Goal: Task Accomplishment & Management: Complete application form

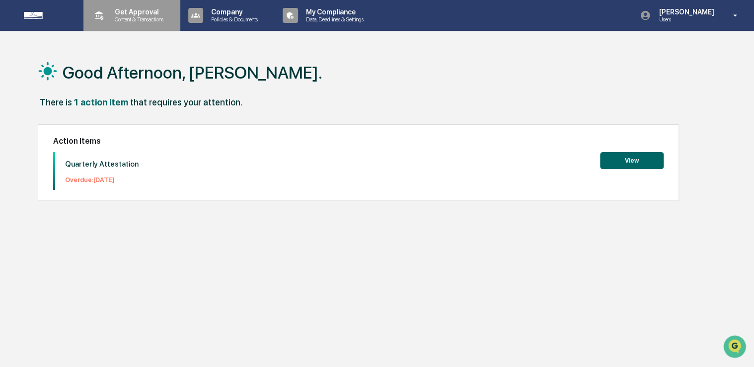
click at [127, 16] on p "Content & Transactions" at bounding box center [138, 19] width 62 height 7
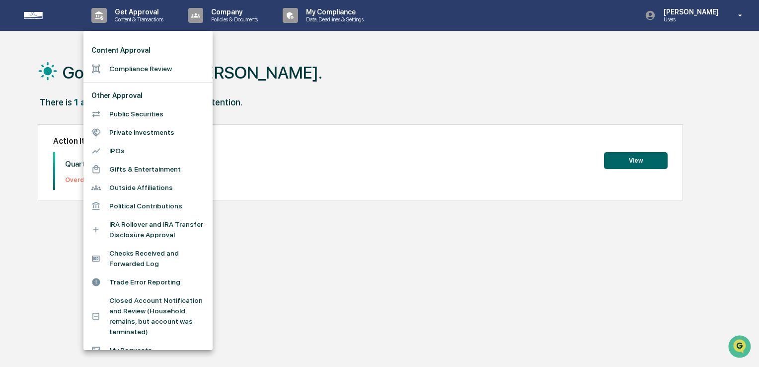
click at [135, 71] on li "Compliance Review" at bounding box center [147, 69] width 129 height 18
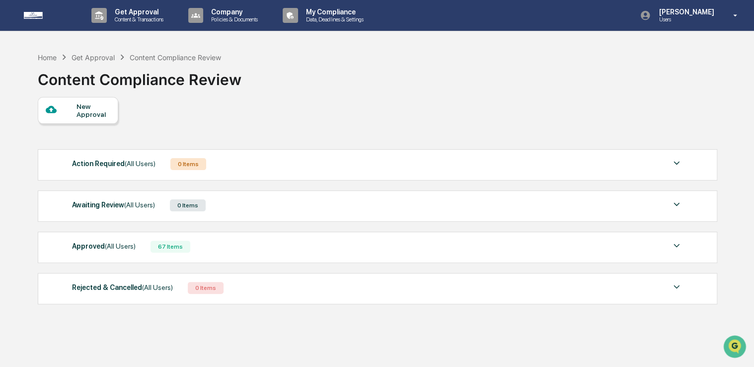
click at [87, 111] on div "New Approval" at bounding box center [93, 110] width 33 height 16
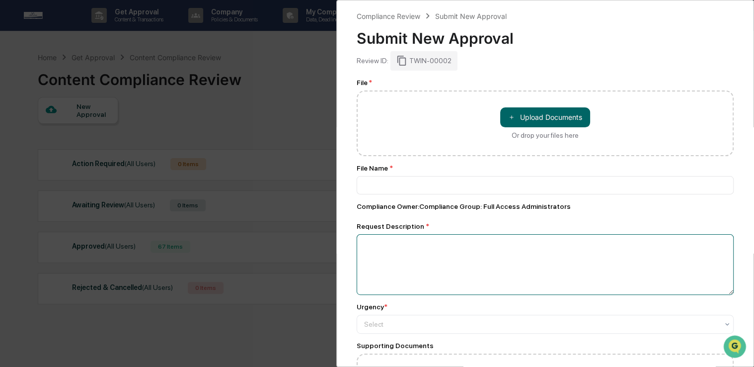
click at [503, 259] on textarea at bounding box center [545, 264] width 377 height 61
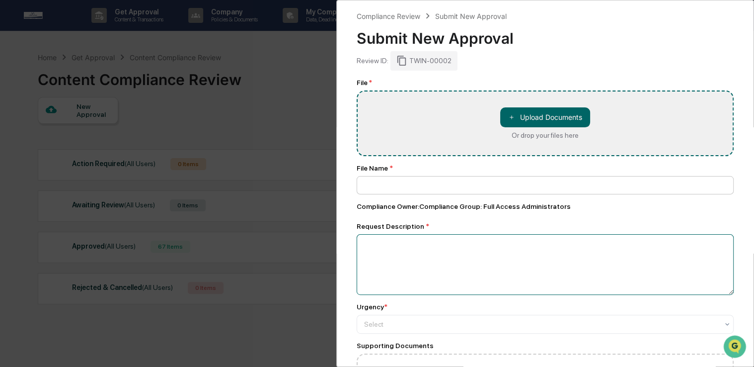
type input "**********"
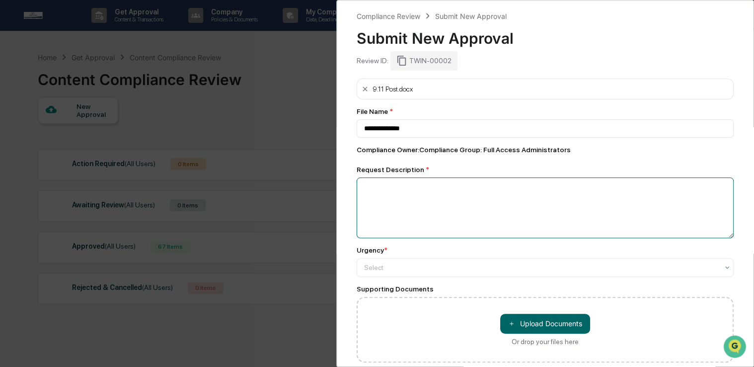
click at [480, 186] on textarea at bounding box center [545, 207] width 377 height 61
type textarea "**********"
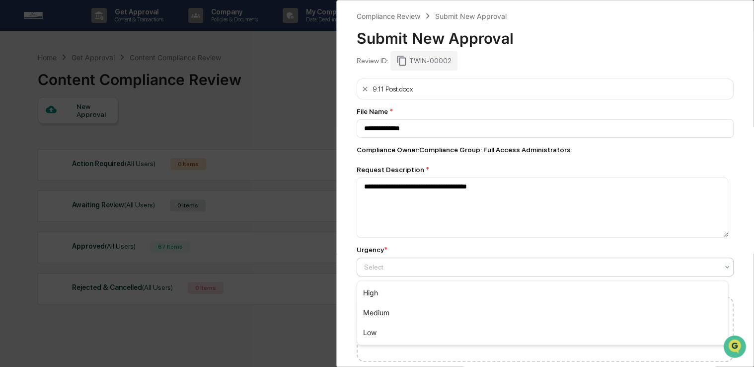
click at [391, 265] on div at bounding box center [541, 267] width 354 height 10
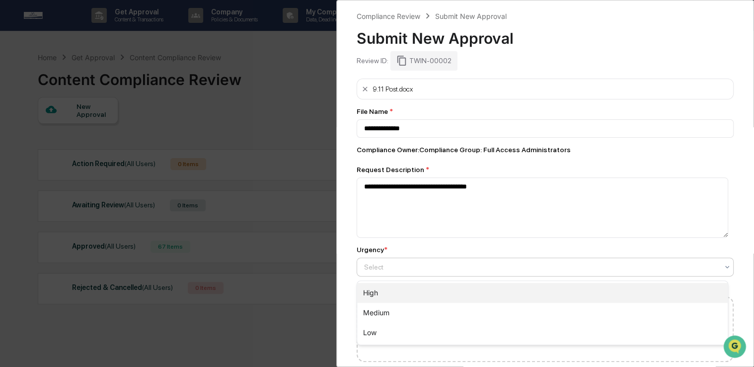
click at [401, 290] on div "High" at bounding box center [542, 293] width 371 height 20
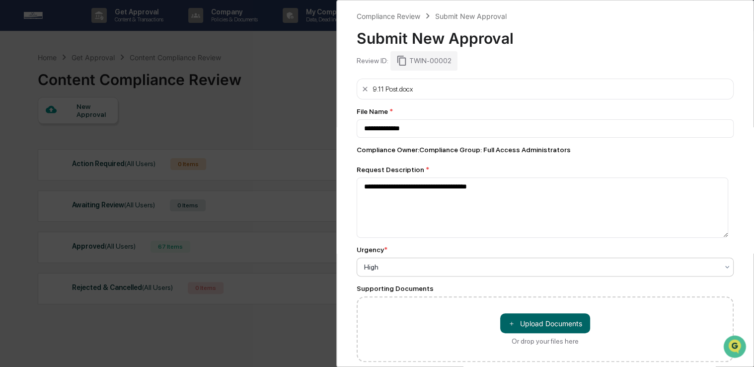
scroll to position [46, 0]
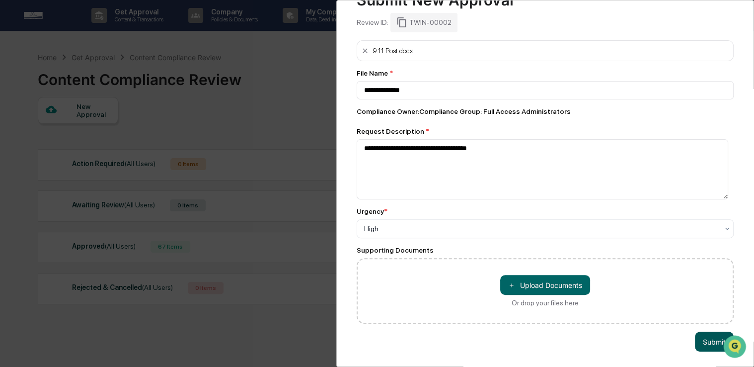
click at [716, 334] on button "Submit" at bounding box center [714, 341] width 39 height 20
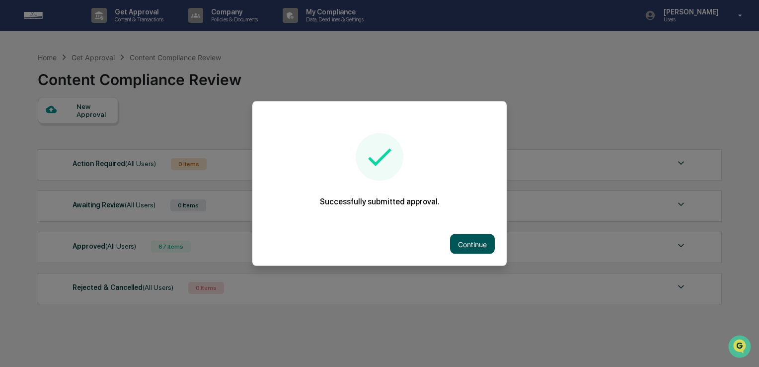
click at [479, 239] on button "Continue" at bounding box center [472, 244] width 45 height 20
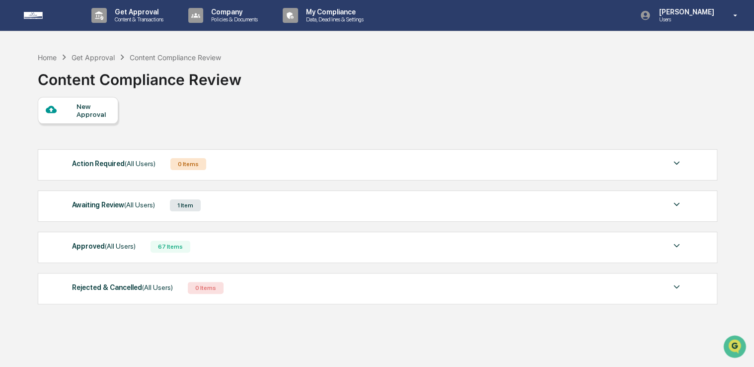
click at [98, 218] on div "Awaiting Review (All Users) 1 Item File Name Review Id Created Date Requested B…" at bounding box center [378, 205] width 680 height 31
click at [101, 206] on div "Awaiting Review (All Users)" at bounding box center [113, 204] width 83 height 13
